Goal: Navigation & Orientation: Find specific page/section

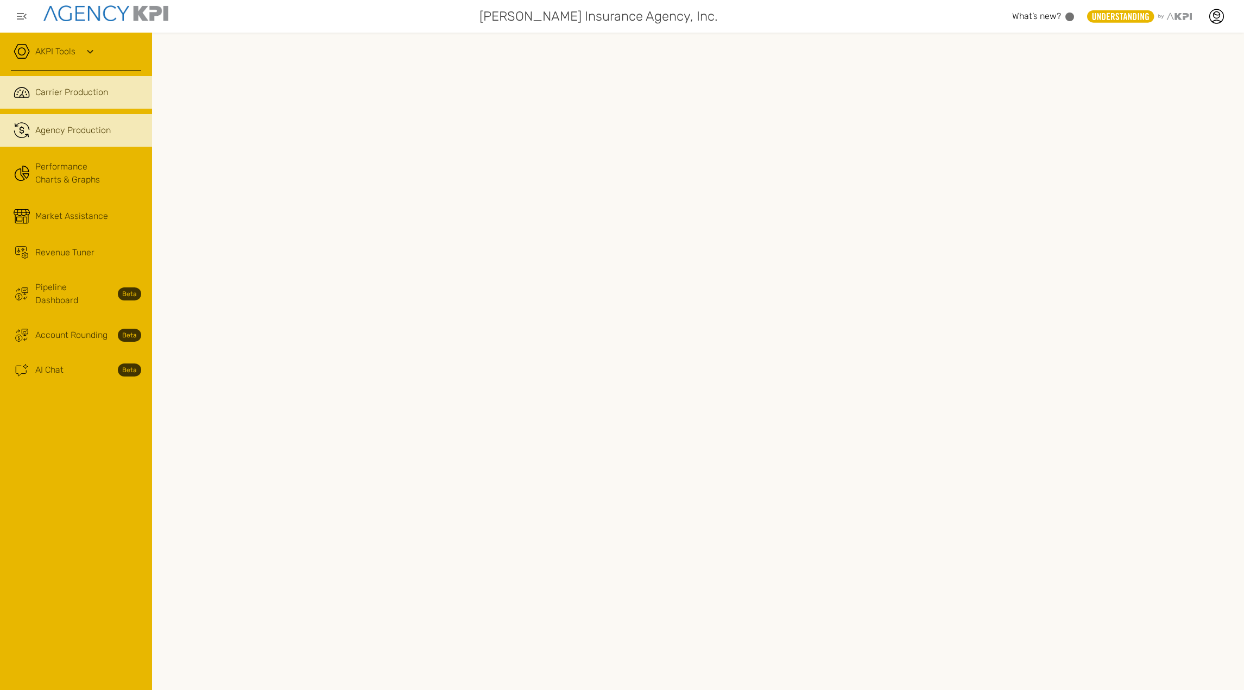
click at [76, 132] on span "Agency Production" at bounding box center [72, 130] width 75 height 13
click at [1223, 18] on icon at bounding box center [1217, 16] width 14 height 14
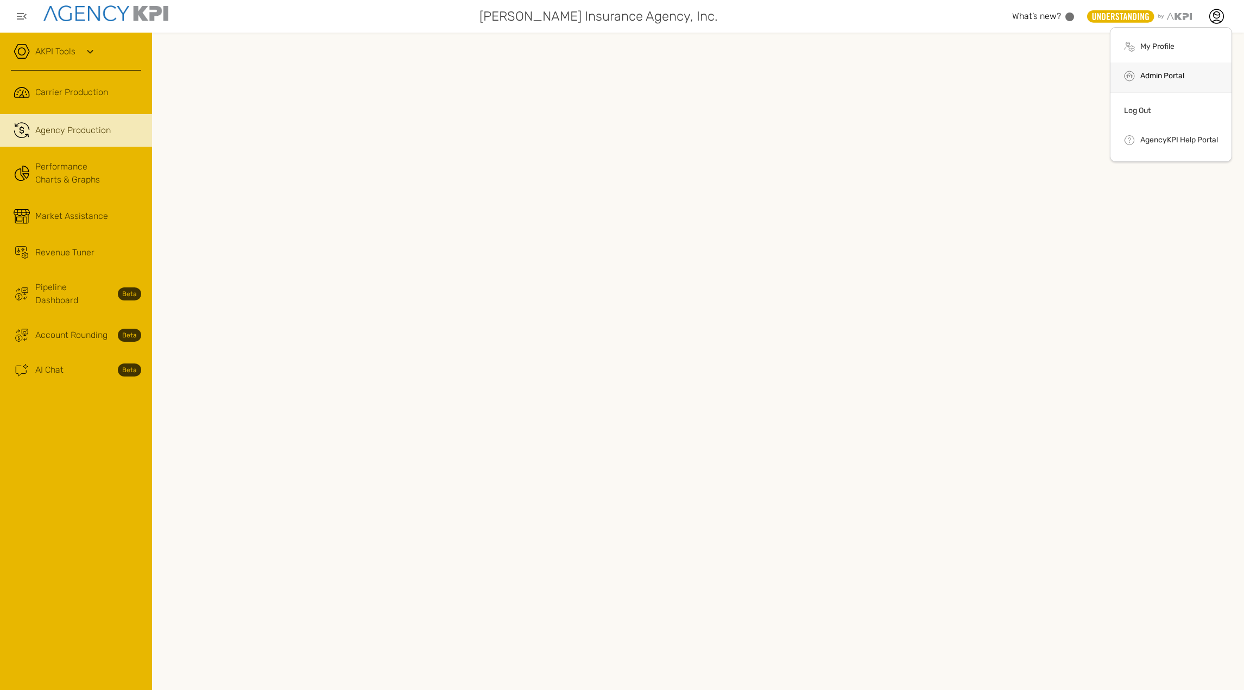
click at [1175, 71] on link "Admin Portal" at bounding box center [1162, 75] width 44 height 9
click at [87, 55] on icon at bounding box center [90, 51] width 13 height 13
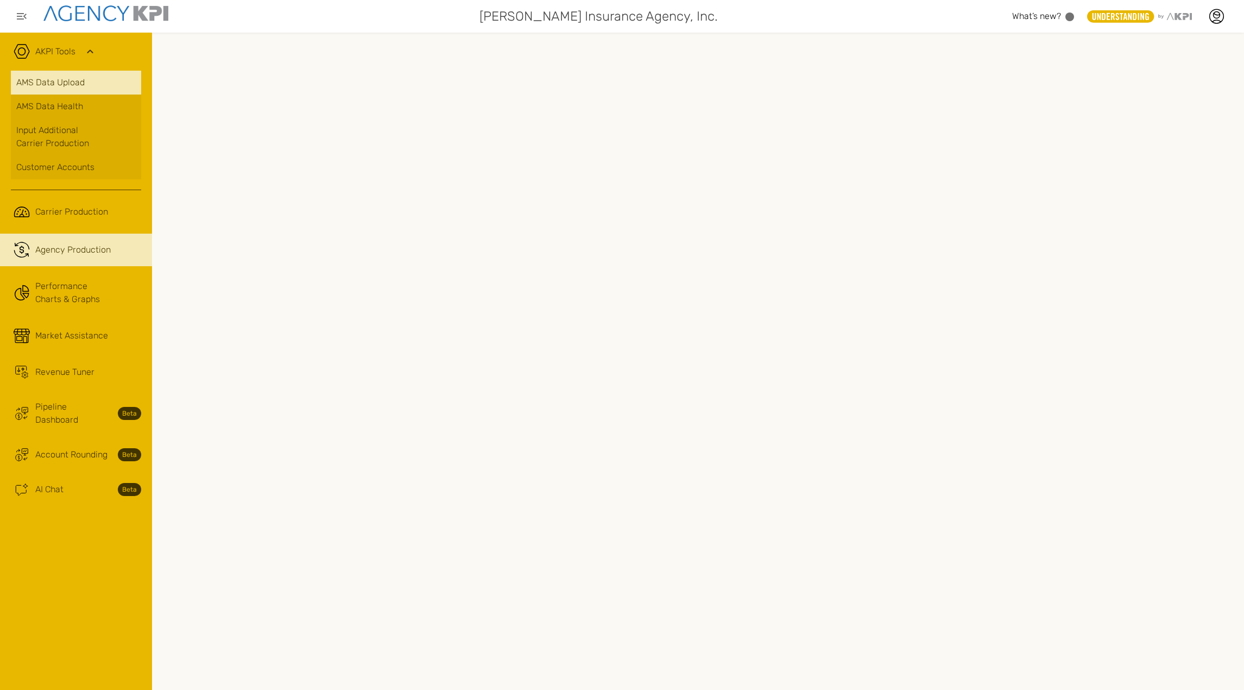
click at [55, 88] on link "AMS Data Upload" at bounding box center [76, 83] width 130 height 24
